Goal: Transaction & Acquisition: Book appointment/travel/reservation

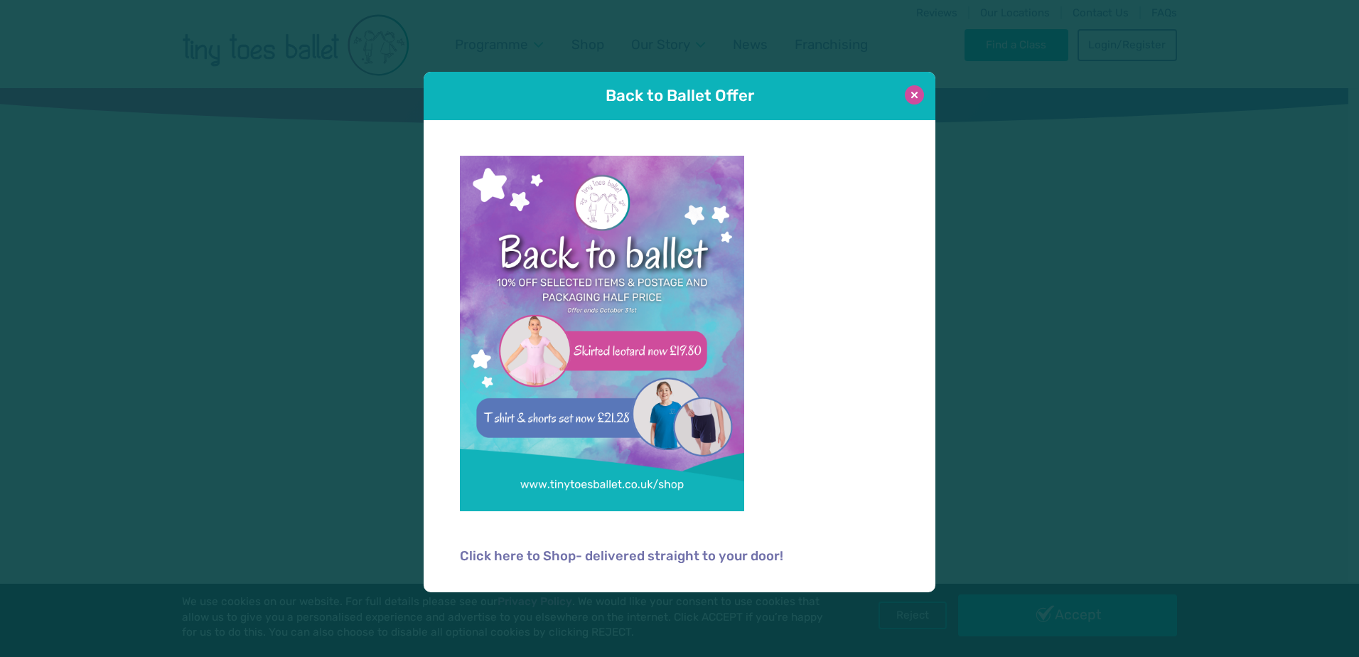
click at [915, 99] on button at bounding box center [914, 94] width 19 height 19
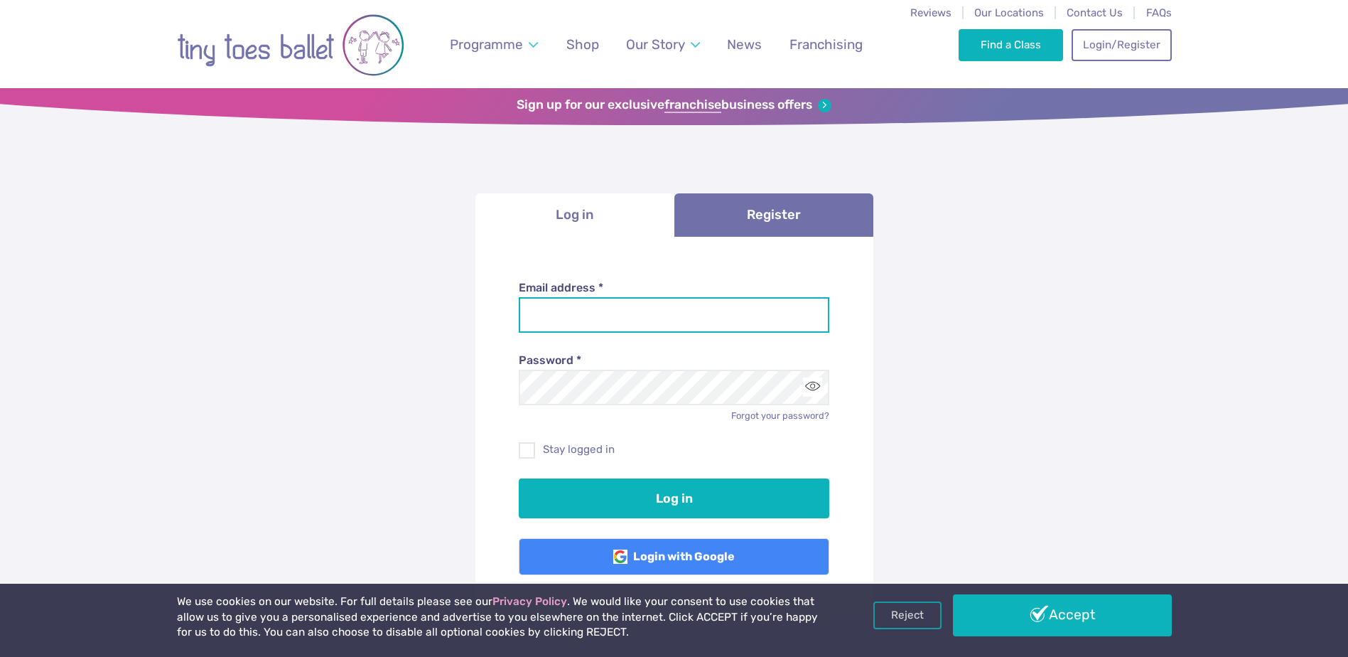
click at [650, 318] on input "Email address *" at bounding box center [674, 315] width 311 height 36
type input "**********"
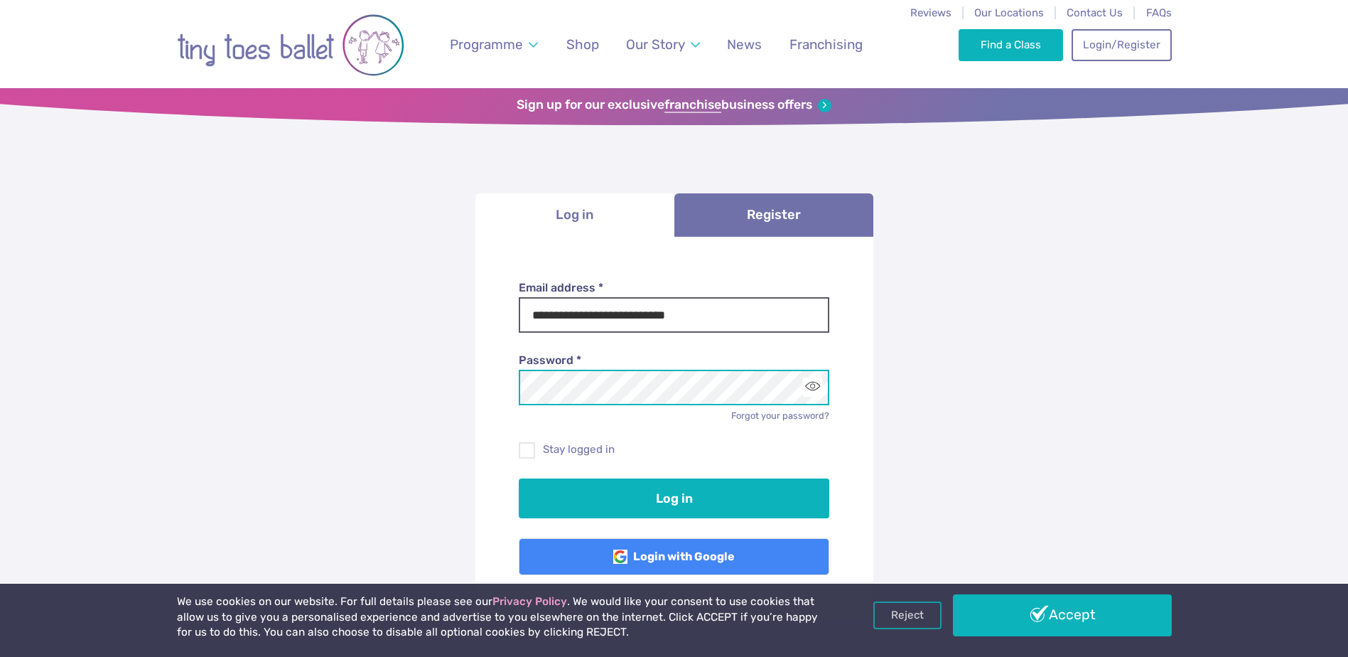
click at [519, 478] on button "Log in" at bounding box center [674, 498] width 311 height 40
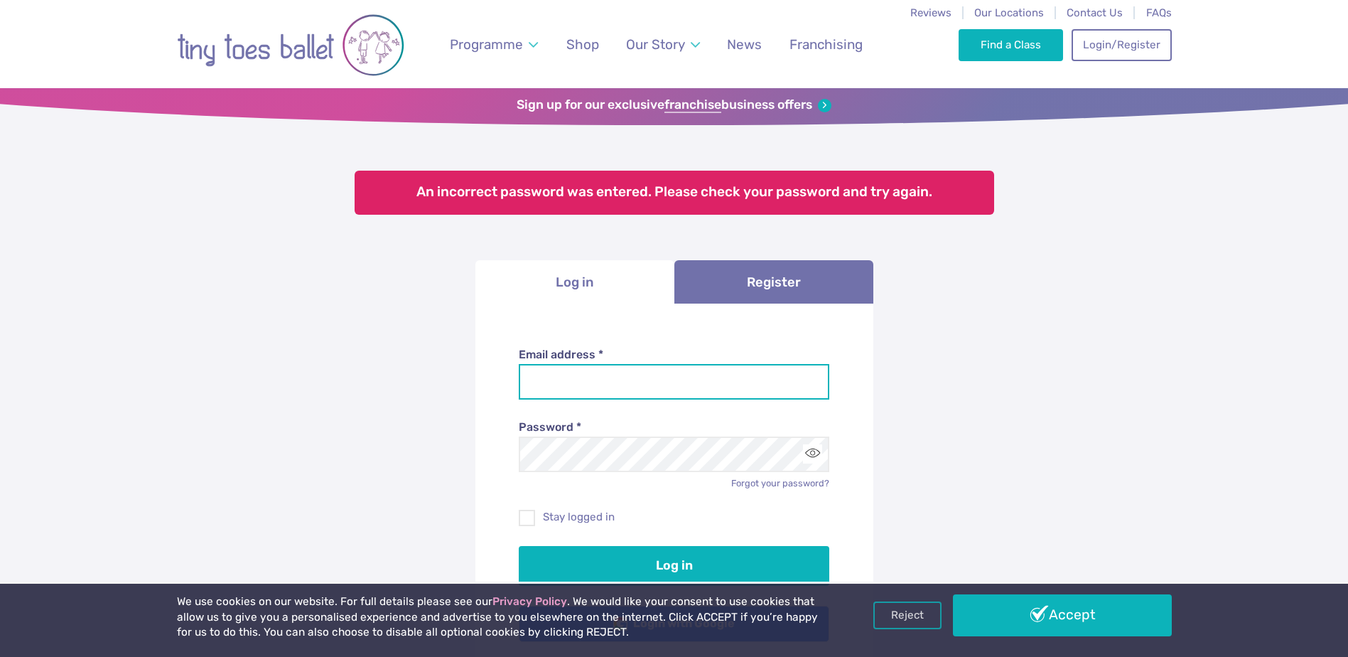
click at [623, 391] on input "Email address *" at bounding box center [674, 382] width 311 height 36
type input "**********"
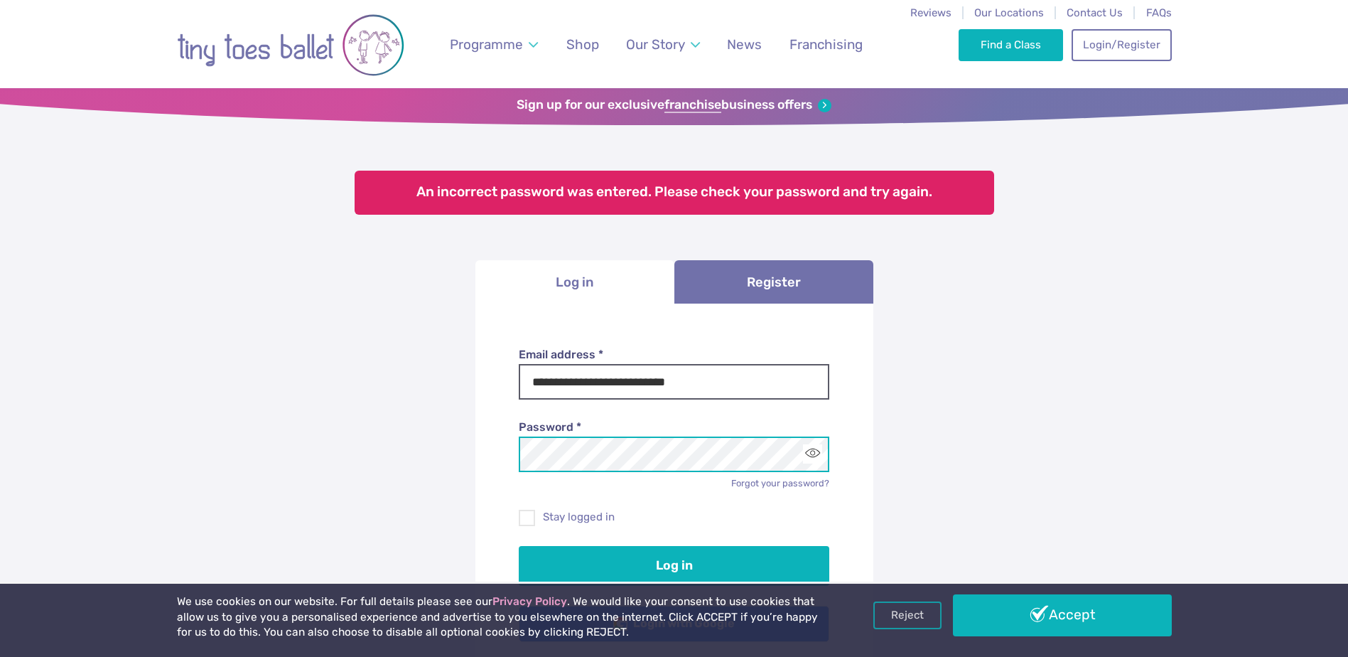
click at [519, 546] on button "Log in" at bounding box center [674, 566] width 311 height 40
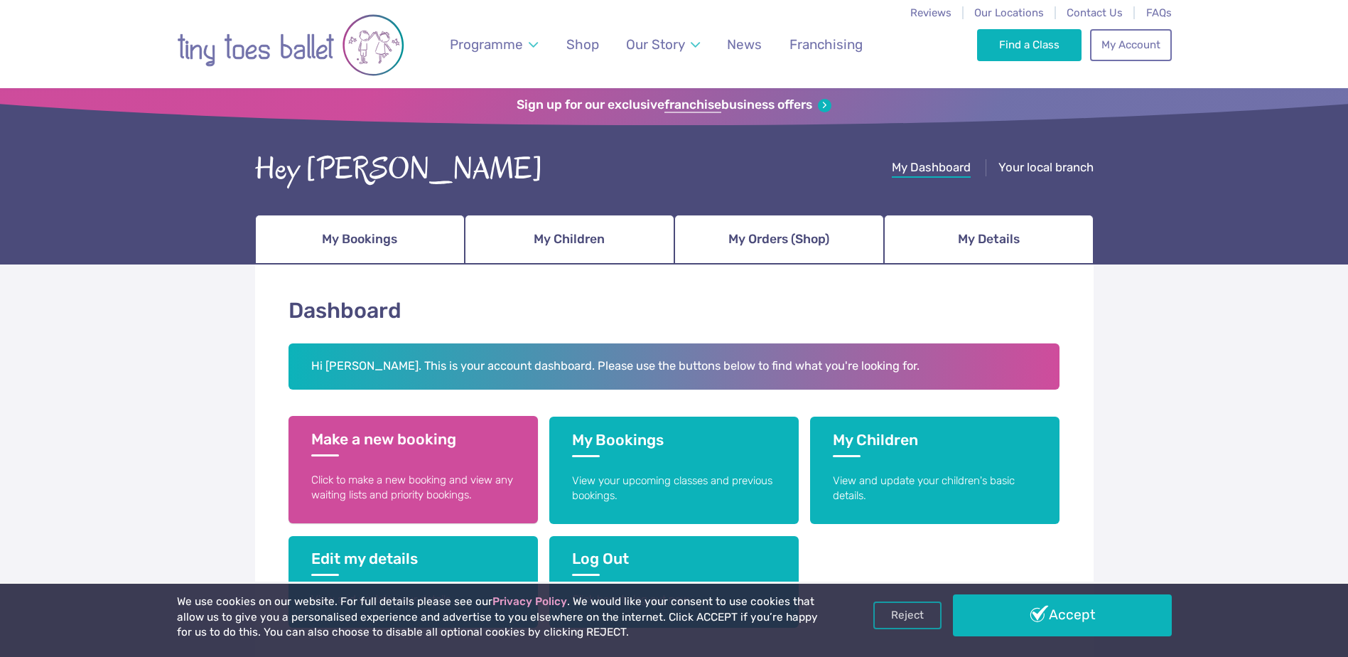
click at [434, 491] on p "Click to make a new booking and view any waiting lists and priority bookings." at bounding box center [413, 488] width 204 height 31
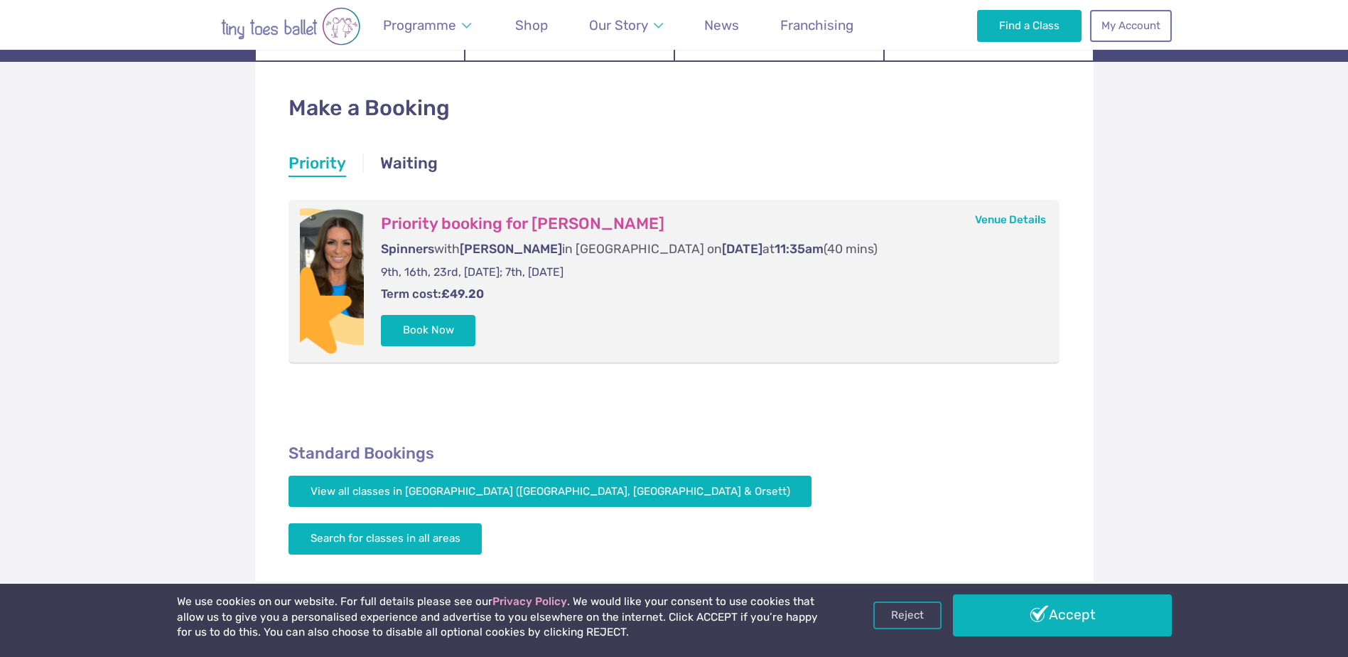
scroll to position [284, 0]
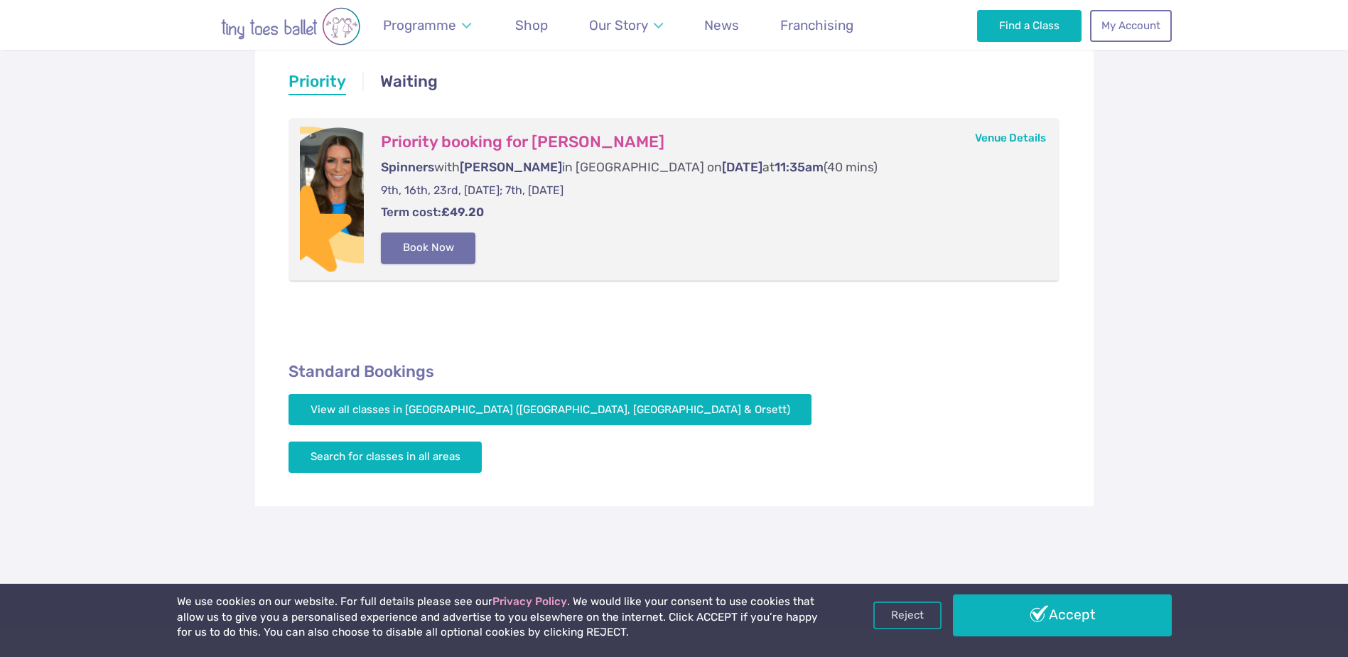
click at [437, 241] on button "Book Now" at bounding box center [428, 247] width 95 height 31
click at [1321, 315] on img at bounding box center [1317, 321] width 26 height 26
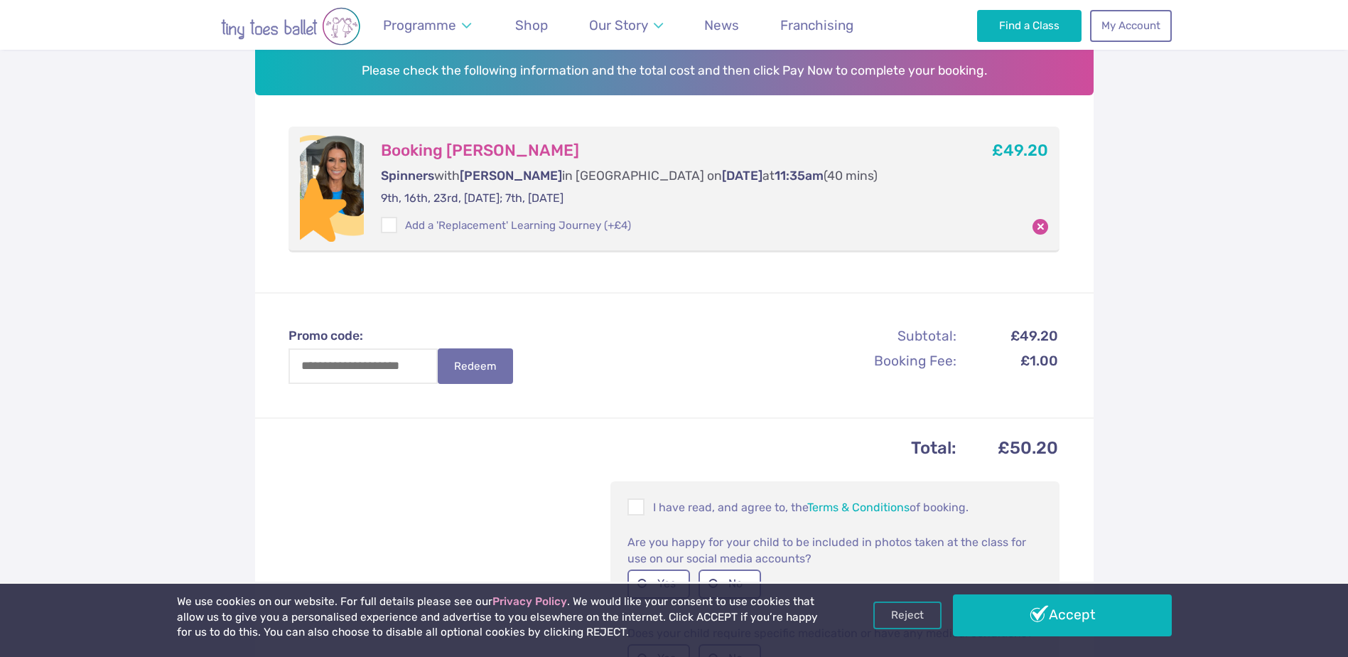
scroll to position [284, 0]
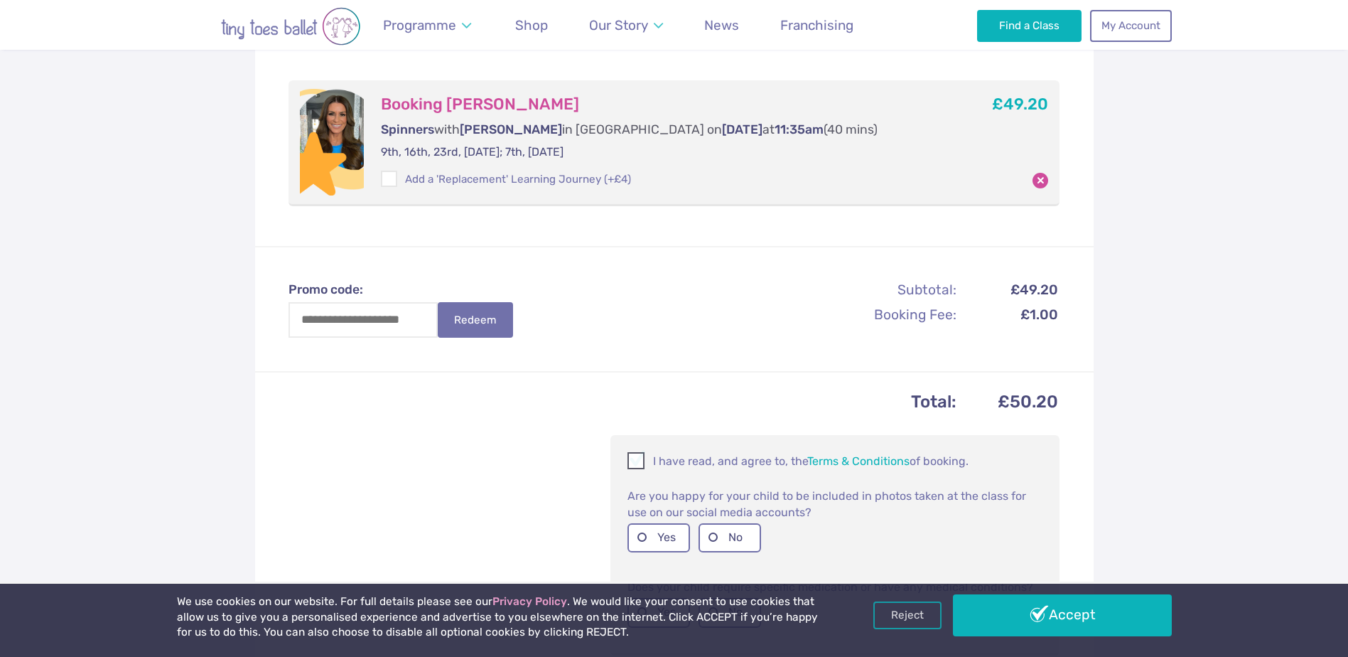
click at [642, 463] on span at bounding box center [637, 463] width 16 height 14
click at [711, 542] on label "No" at bounding box center [730, 537] width 63 height 29
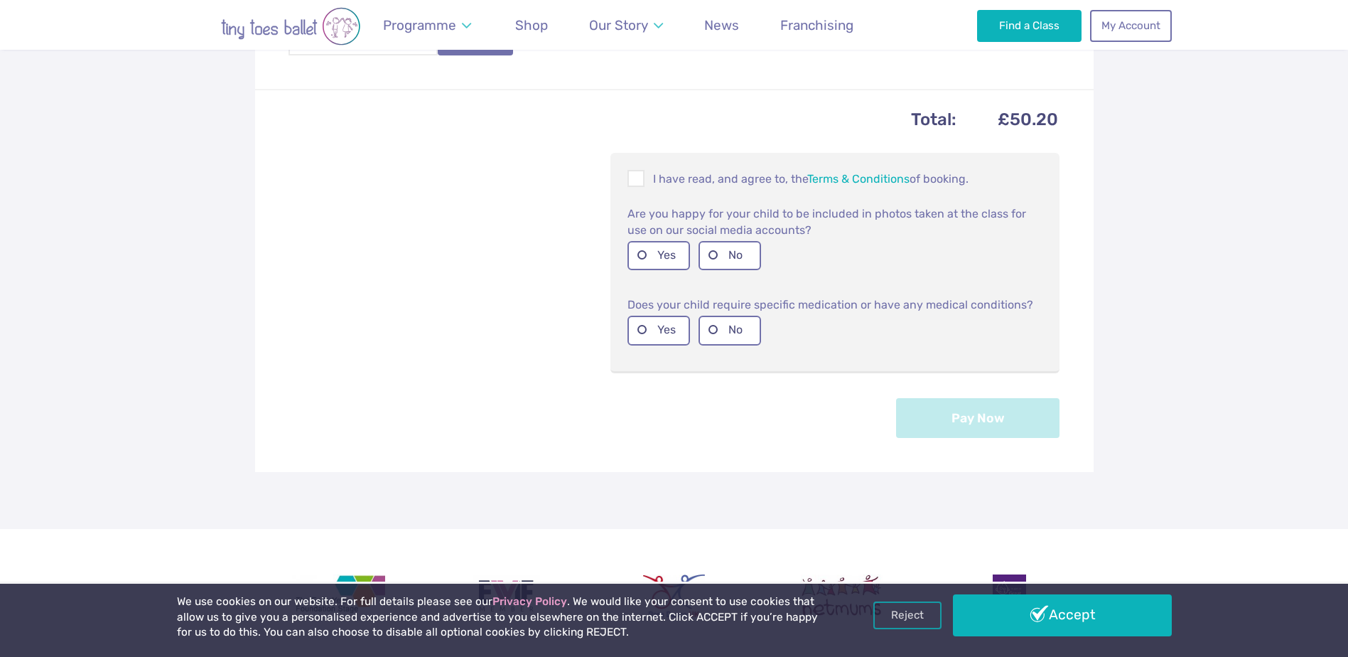
scroll to position [569, 0]
click at [716, 325] on label "No" at bounding box center [730, 327] width 63 height 29
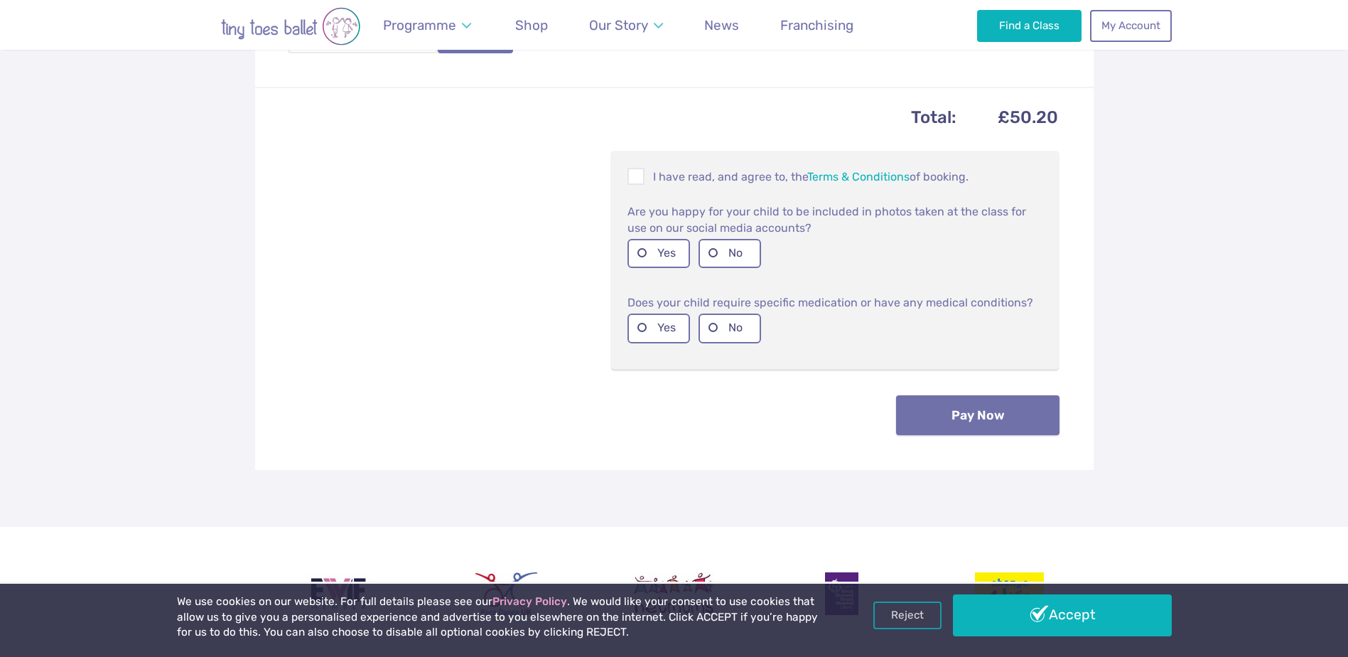
click at [998, 422] on button "Pay Now" at bounding box center [977, 415] width 163 height 40
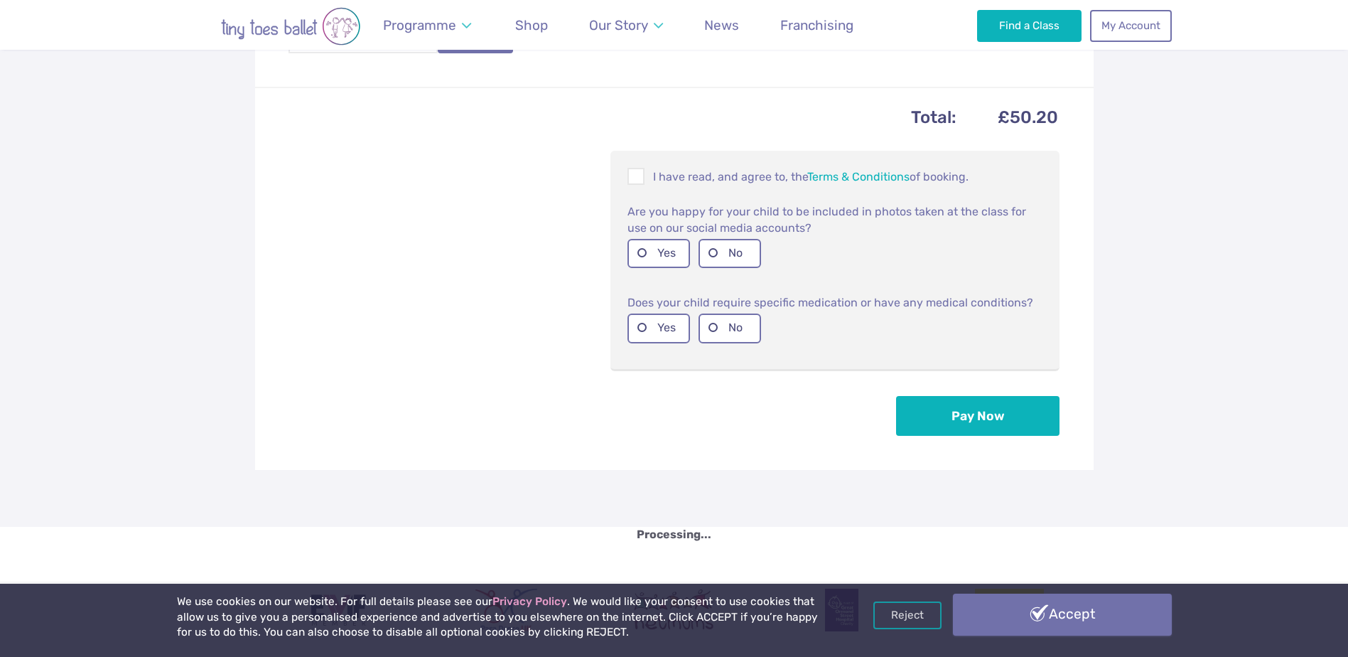
click at [1070, 613] on link "Accept" at bounding box center [1062, 613] width 219 height 41
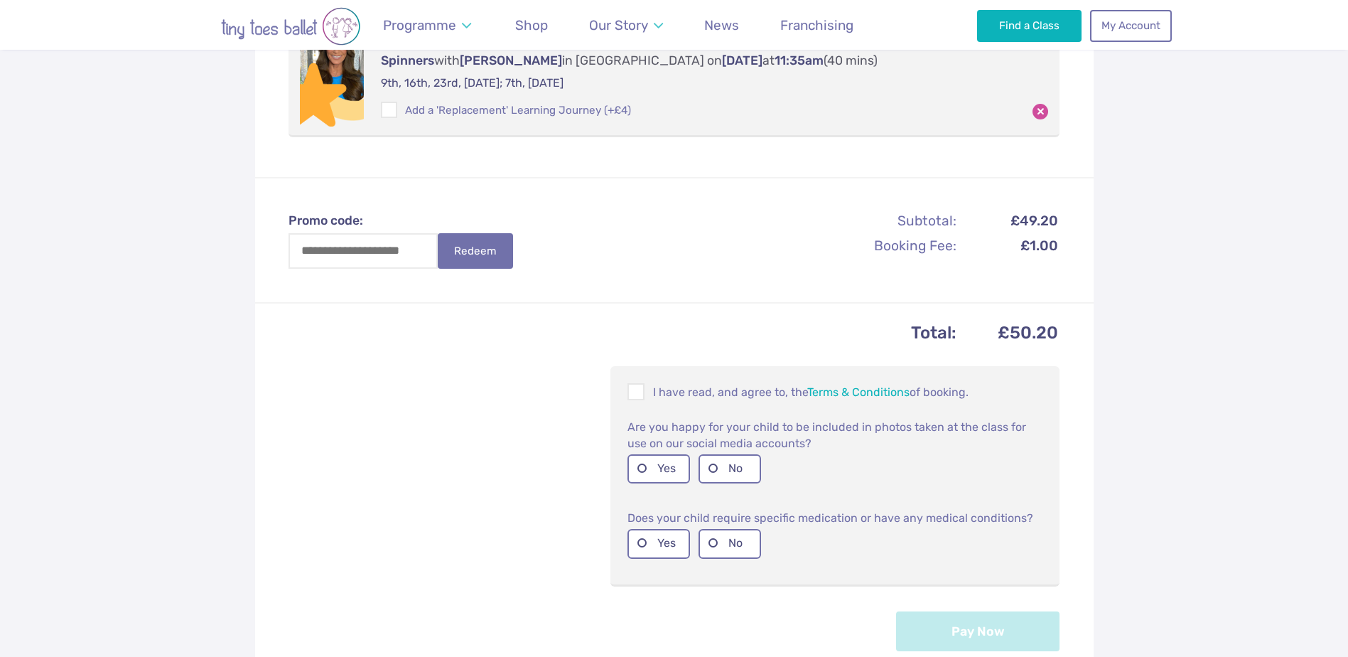
scroll to position [354, 0]
click at [628, 393] on div at bounding box center [636, 390] width 17 height 17
click at [711, 465] on label "No" at bounding box center [730, 467] width 63 height 29
click at [717, 539] on label "No" at bounding box center [730, 542] width 63 height 29
click at [955, 635] on button "Pay Now" at bounding box center [977, 630] width 163 height 40
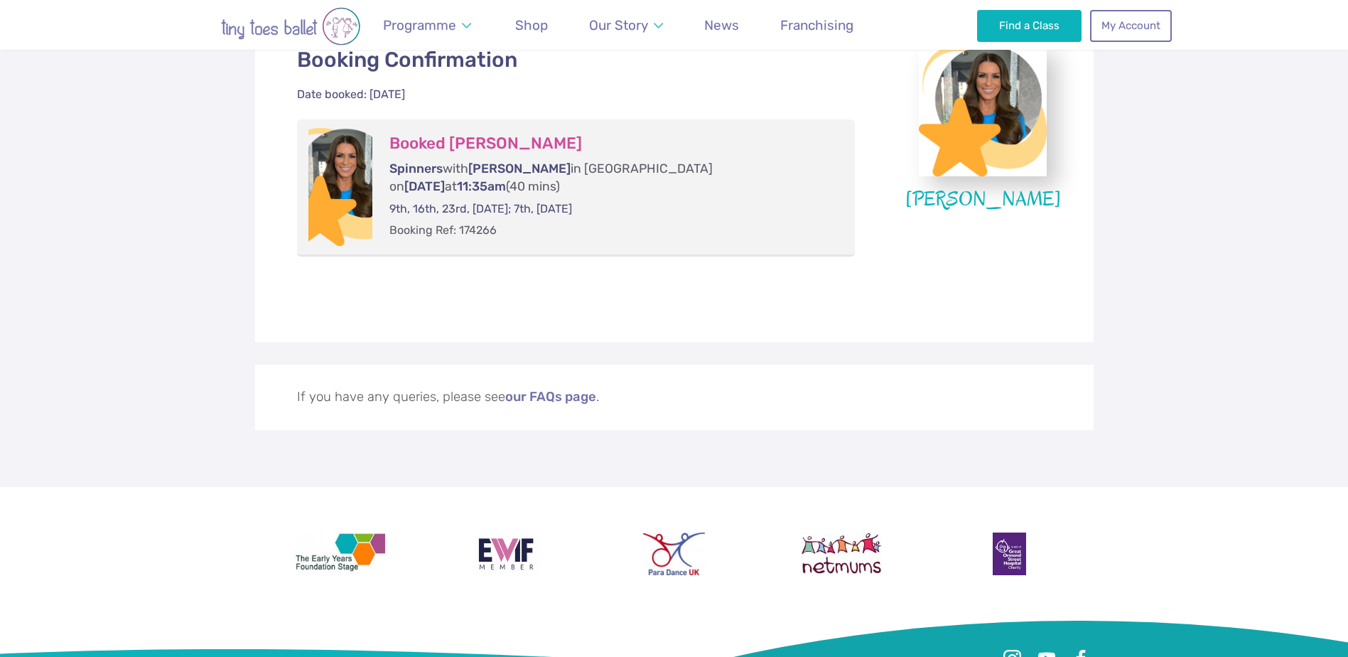
scroll to position [355, 0]
